Goal: Task Accomplishment & Management: Complete application form

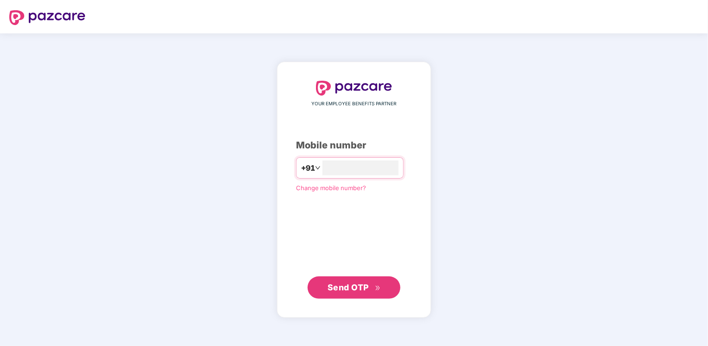
type input "**********"
click at [350, 300] on div "**********" at bounding box center [354, 189] width 154 height 255
click at [356, 283] on span "Send OTP" at bounding box center [347, 287] width 41 height 10
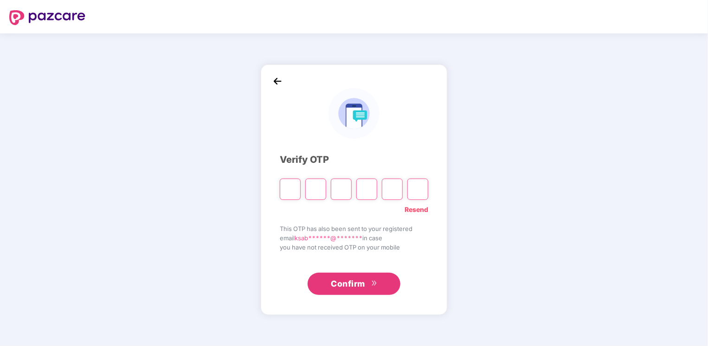
type input "*"
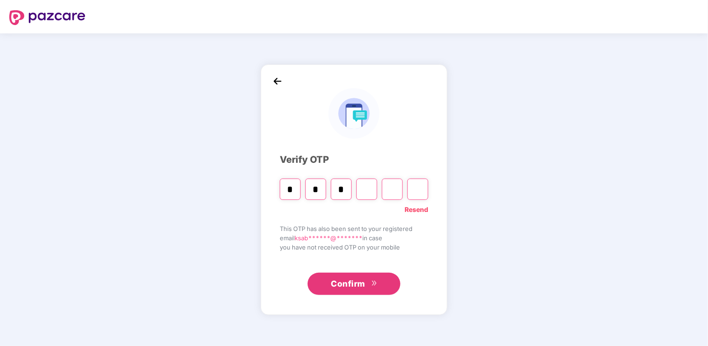
type input "*"
click at [368, 282] on button "Confirm" at bounding box center [354, 284] width 93 height 22
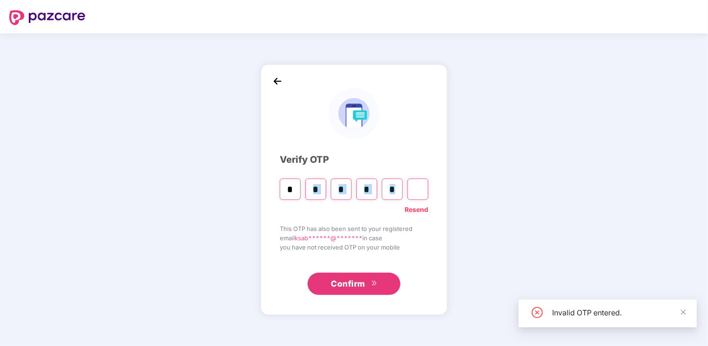
drag, startPoint x: 406, startPoint y: 190, endPoint x: 323, endPoint y: 182, distance: 83.8
click at [323, 182] on div "* * * * *" at bounding box center [354, 186] width 148 height 28
click at [417, 191] on input "Digit 6" at bounding box center [417, 189] width 21 height 21
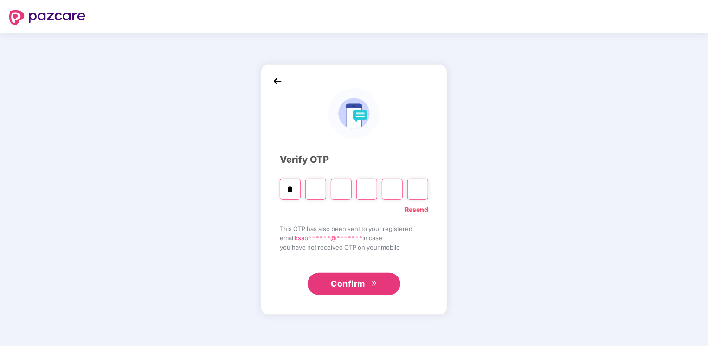
type input "*"
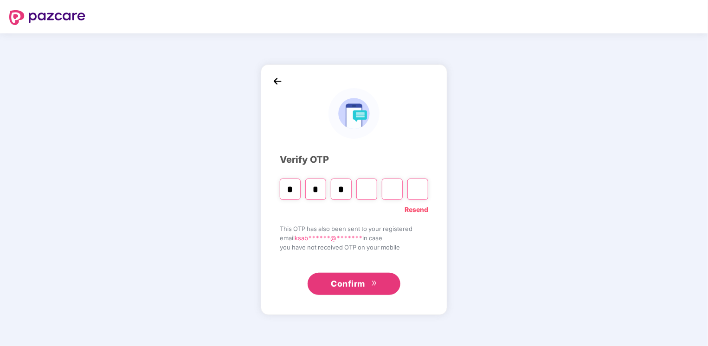
type input "*"
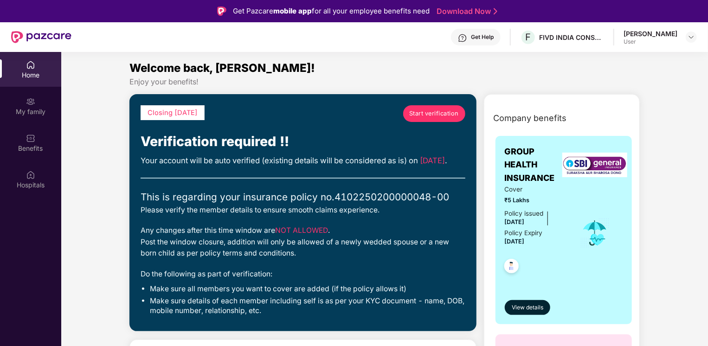
click at [427, 113] on span "Start verification" at bounding box center [434, 113] width 50 height 9
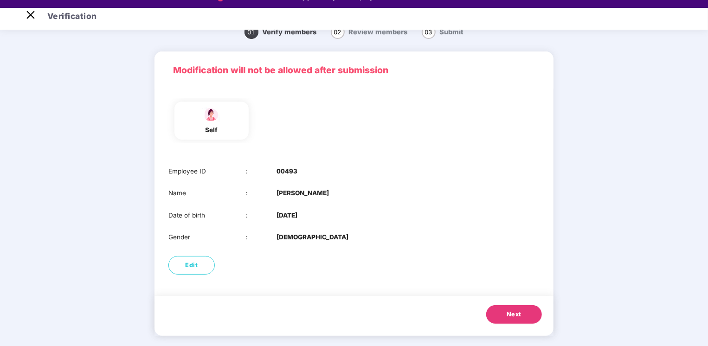
scroll to position [22, 0]
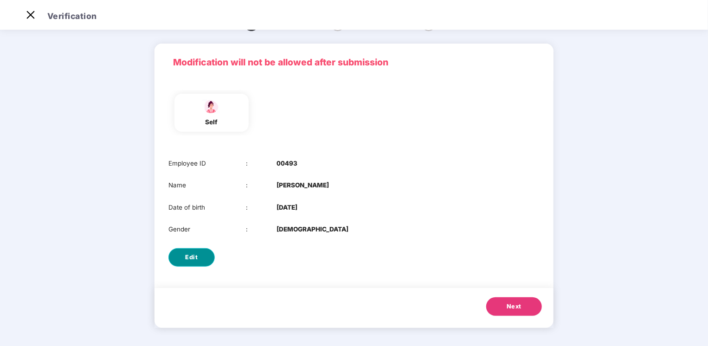
click at [199, 254] on button "Edit" at bounding box center [191, 257] width 46 height 19
select select "******"
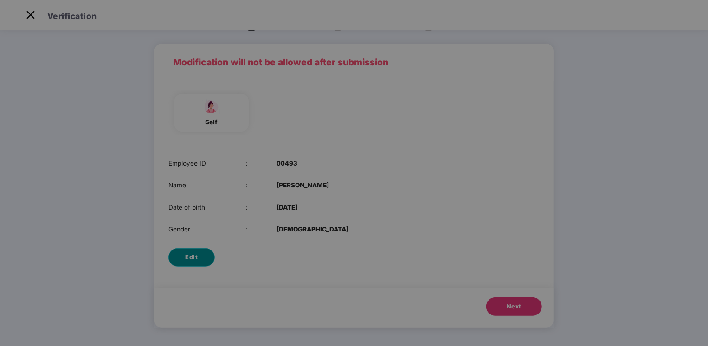
scroll to position [0, 0]
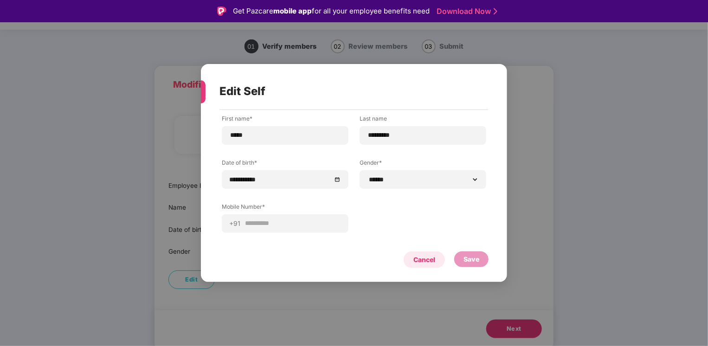
drag, startPoint x: 427, startPoint y: 256, endPoint x: 555, endPoint y: 340, distance: 153.4
click at [427, 256] on div "Cancel" at bounding box center [424, 260] width 22 height 10
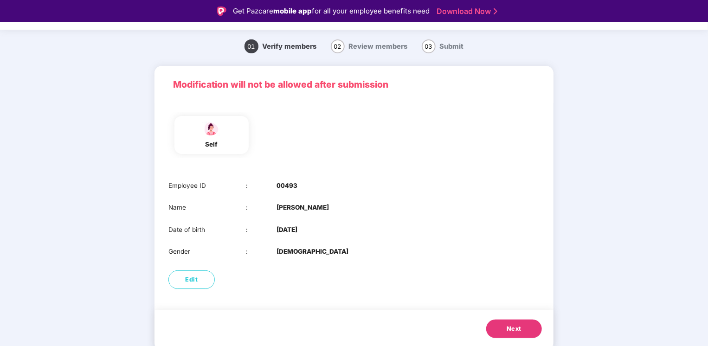
click at [505, 326] on button "Next" at bounding box center [514, 329] width 56 height 19
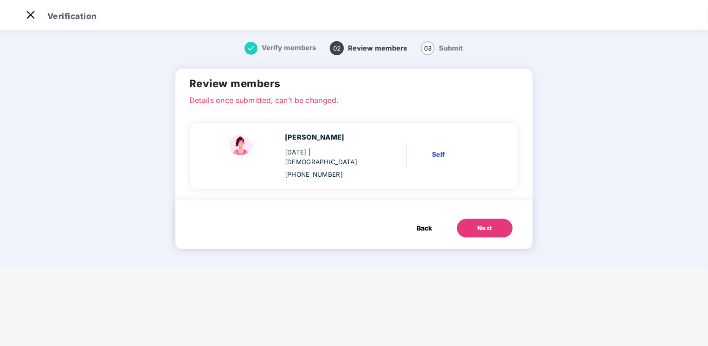
click at [469, 219] on button "Next" at bounding box center [485, 228] width 56 height 19
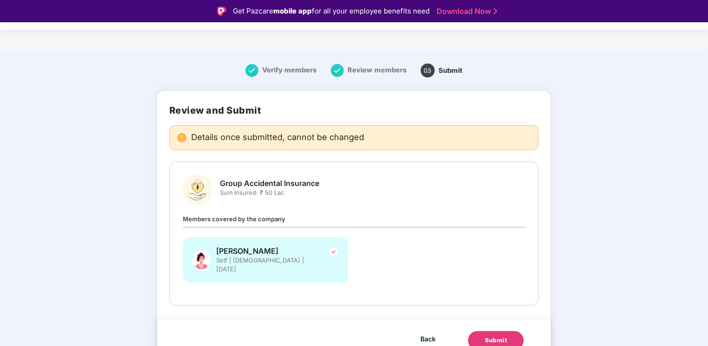
scroll to position [2, 0]
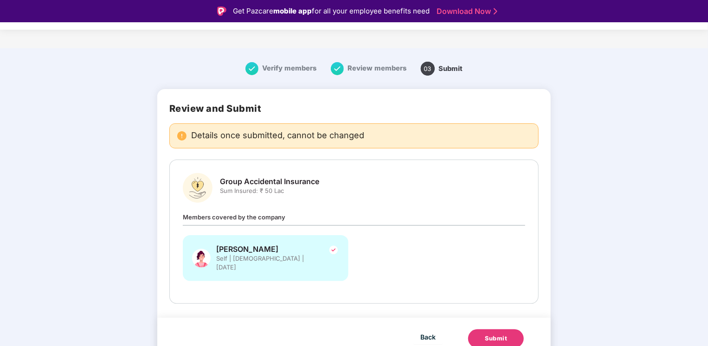
click at [499, 334] on div "Submit" at bounding box center [496, 338] width 22 height 9
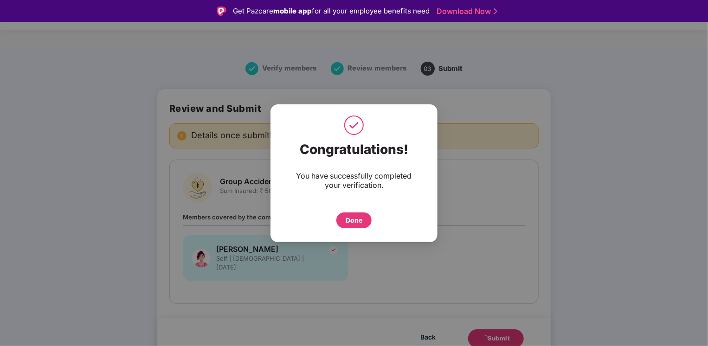
click at [358, 215] on div "Done" at bounding box center [354, 220] width 17 height 10
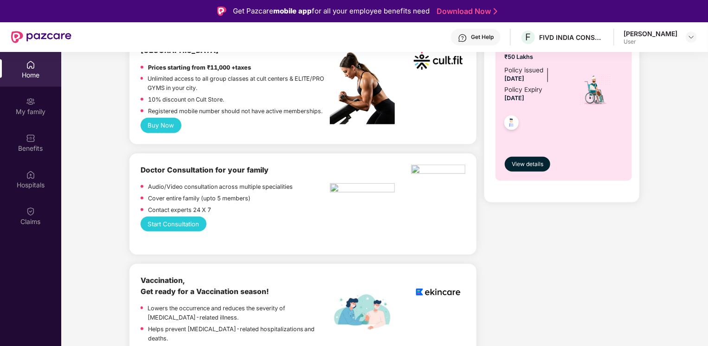
scroll to position [417, 0]
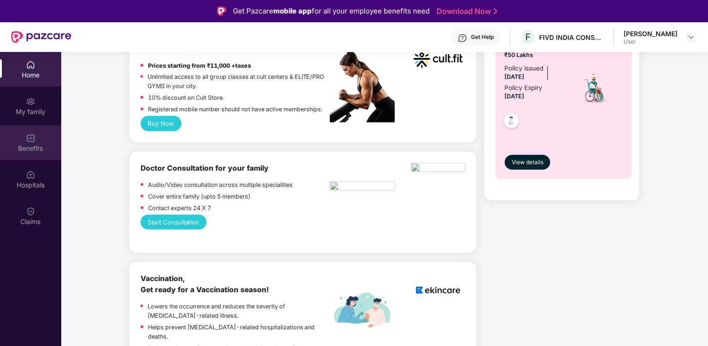
click at [29, 144] on div "Benefits" at bounding box center [30, 148] width 61 height 9
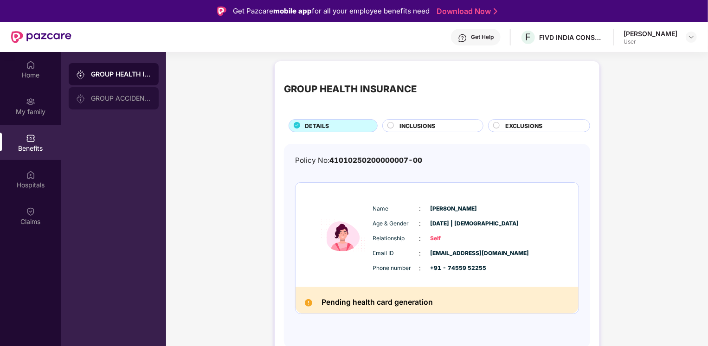
click at [123, 99] on div "GROUP ACCIDENTAL INSURANCE" at bounding box center [121, 98] width 60 height 7
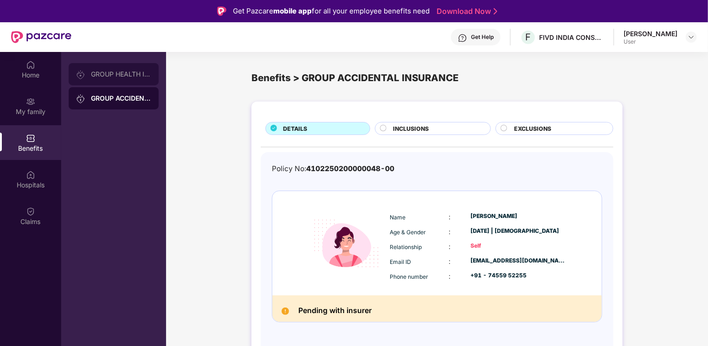
click at [120, 73] on div "GROUP HEALTH INSURANCE" at bounding box center [121, 74] width 60 height 7
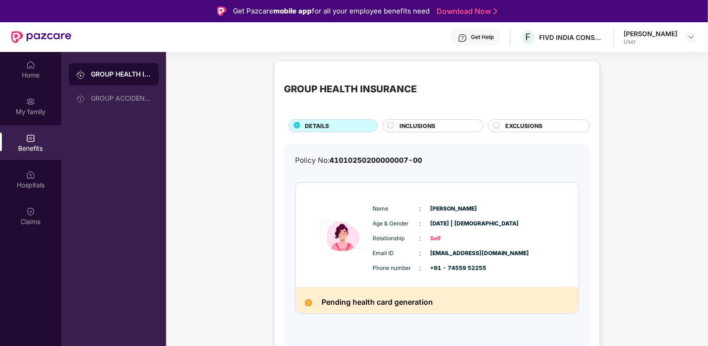
click at [407, 124] on span "INCLUSIONS" at bounding box center [418, 126] width 36 height 9
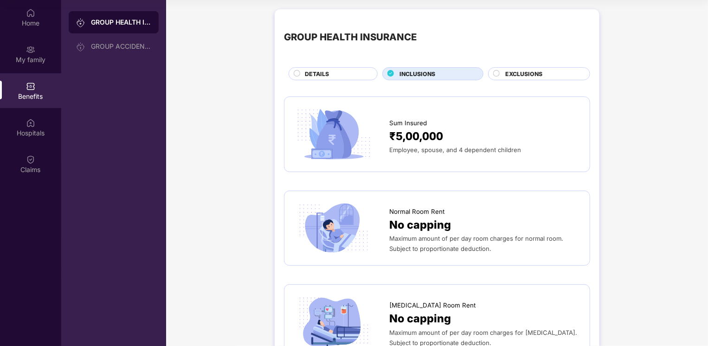
click at [495, 74] on circle at bounding box center [496, 74] width 6 height 6
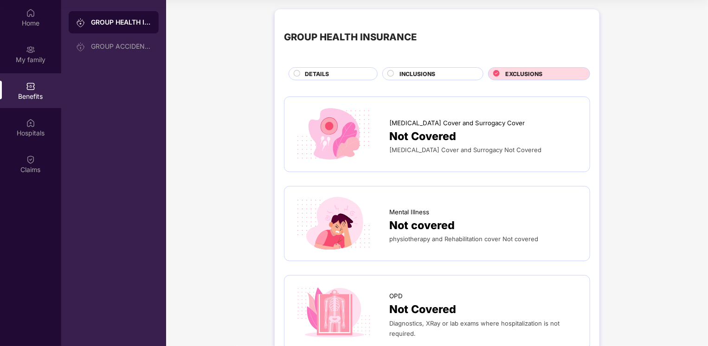
click at [398, 71] on div "INCLUSIONS" at bounding box center [436, 75] width 83 height 10
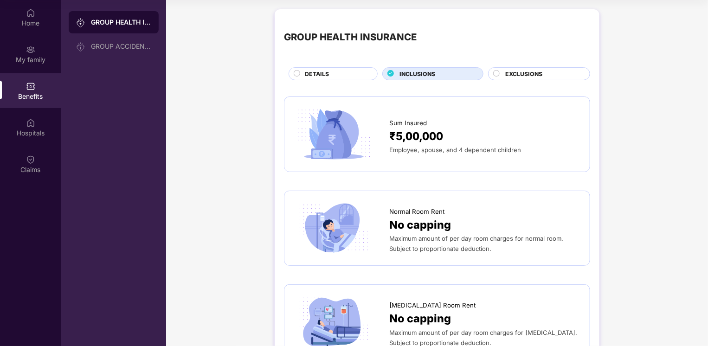
click at [482, 70] on div "INCLUSIONS" at bounding box center [430, 73] width 105 height 13
click at [494, 71] on icon at bounding box center [496, 73] width 6 height 6
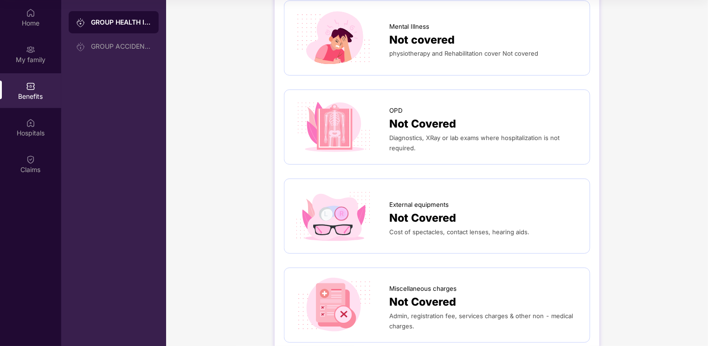
scroll to position [139, 0]
